Goal: Find specific fact: Find specific page/section

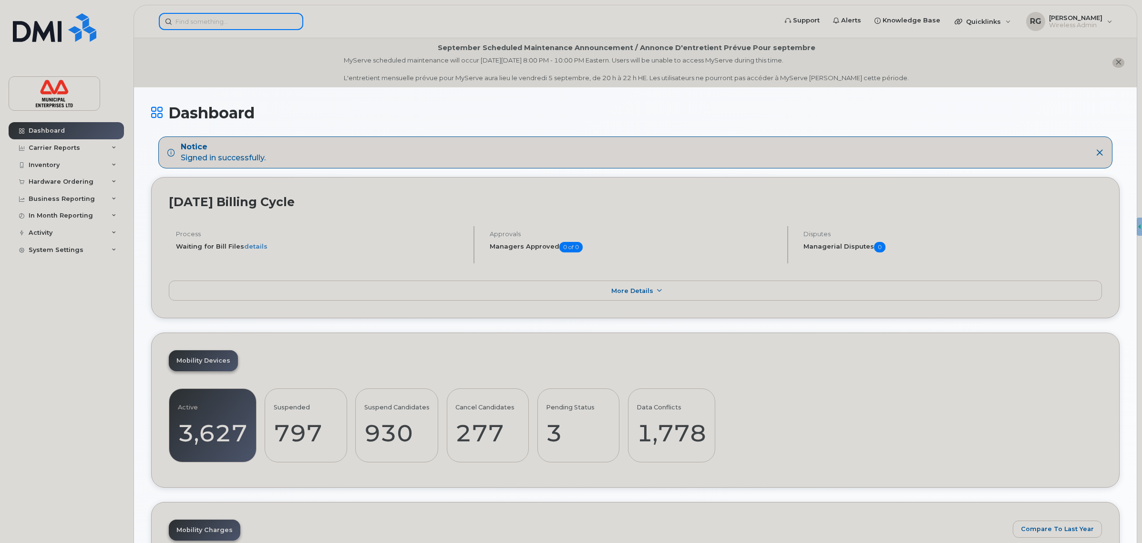
click at [229, 15] on input at bounding box center [231, 21] width 145 height 17
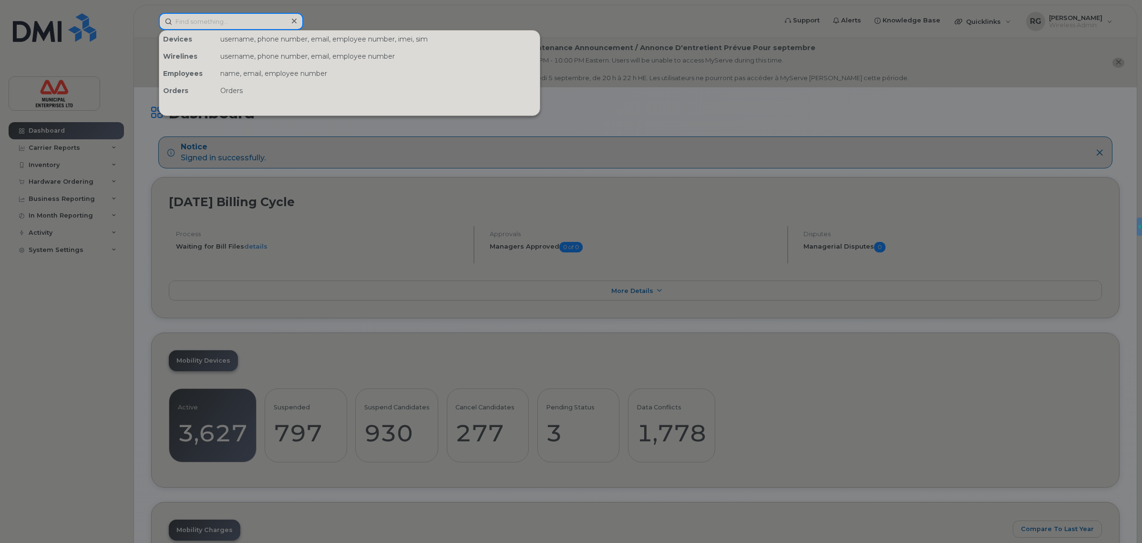
paste input "[PERSON_NAME]"
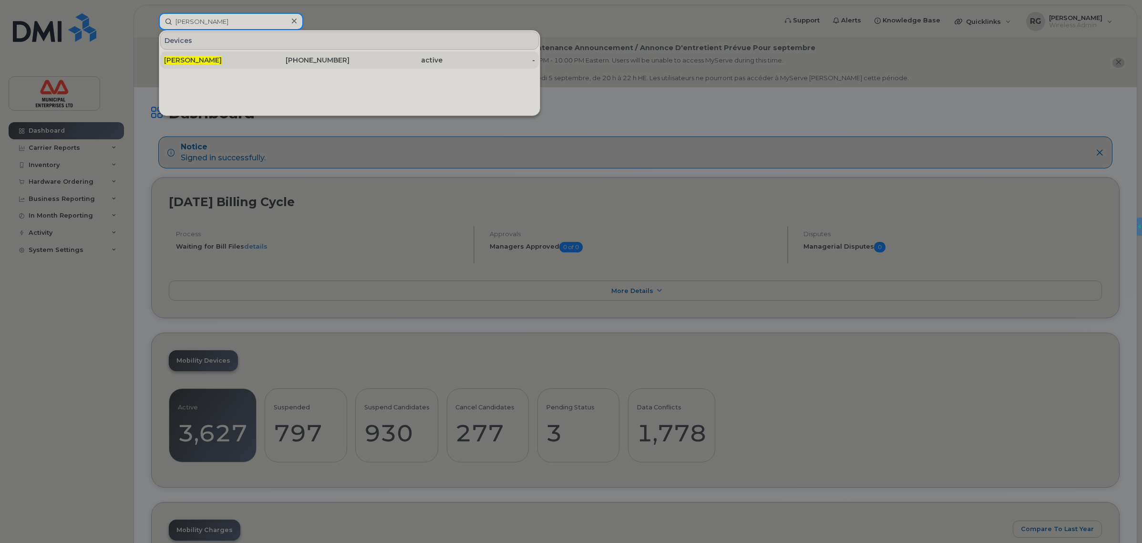
type input "[PERSON_NAME]"
click at [216, 58] on span "[PERSON_NAME]" at bounding box center [193, 60] width 58 height 9
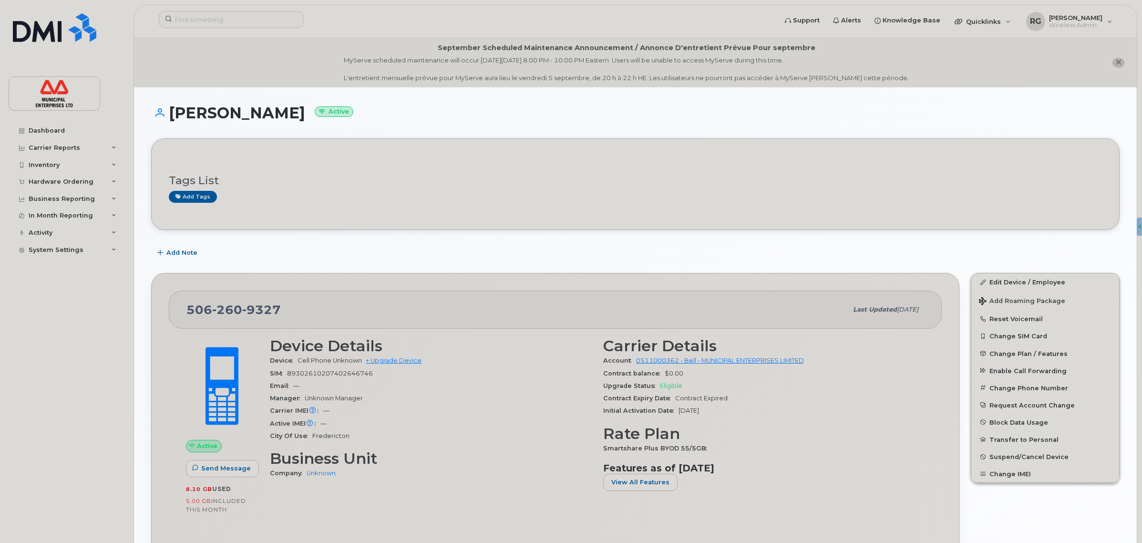
click at [755, 117] on h1 "[PERSON_NAME] Active" at bounding box center [635, 112] width 969 height 17
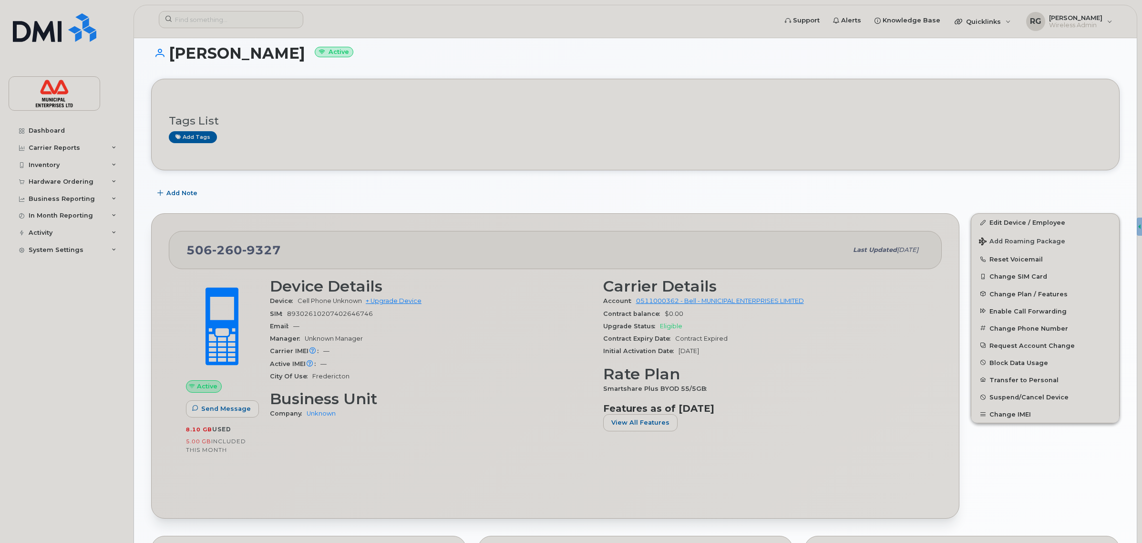
drag, startPoint x: 439, startPoint y: 283, endPoint x: 371, endPoint y: 204, distance: 104.8
